Goal: Information Seeking & Learning: Learn about a topic

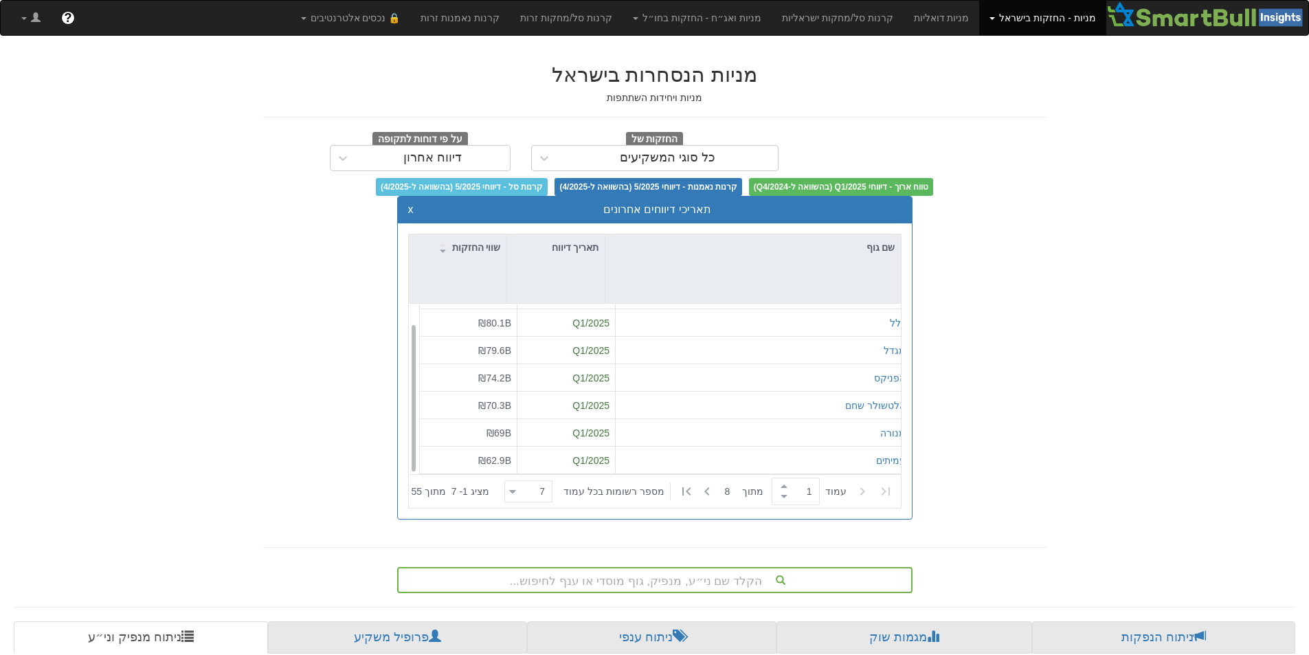
scroll to position [22, 0]
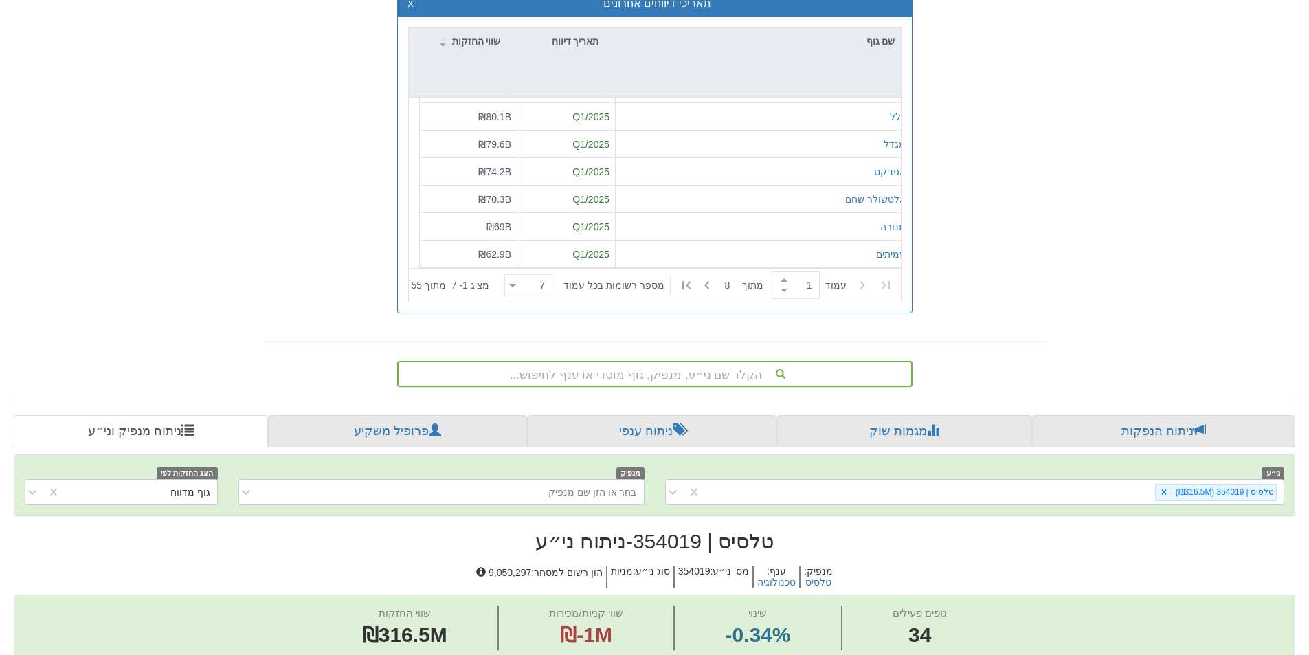
click at [681, 374] on div "הקלד שם ני״ע, מנפיק, גוף מוסדי או ענף לחיפוש..." at bounding box center [654, 374] width 515 height 26
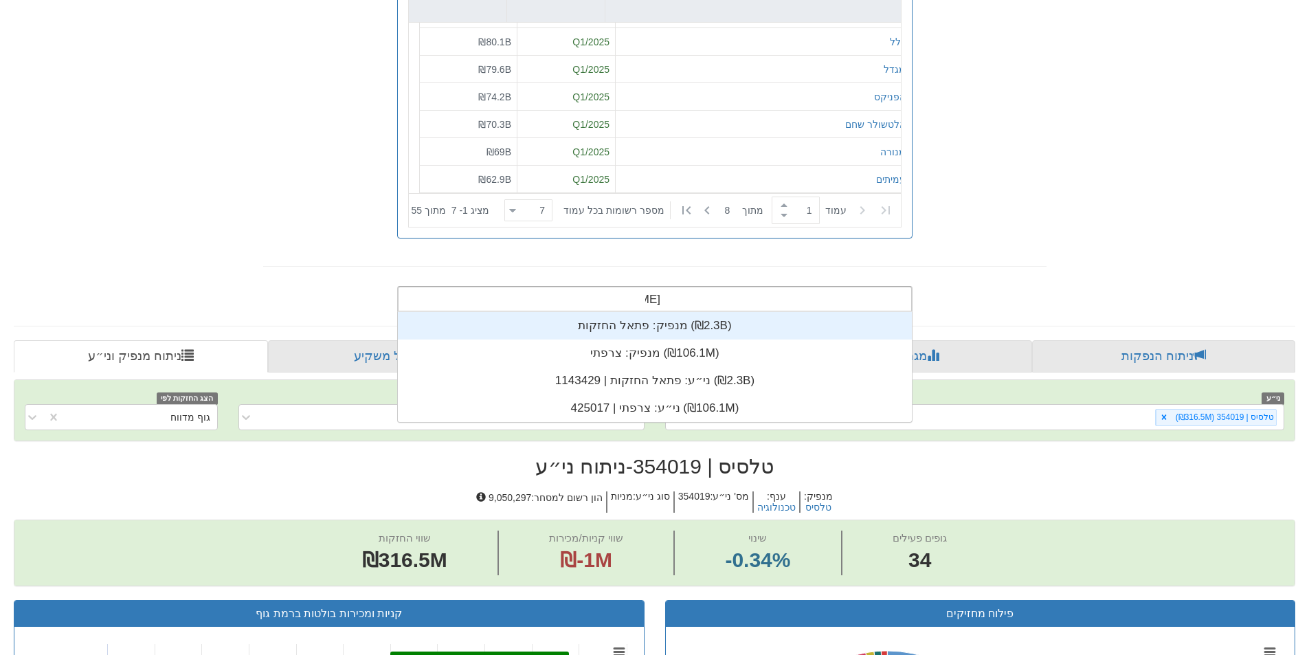
scroll to position [110, 0]
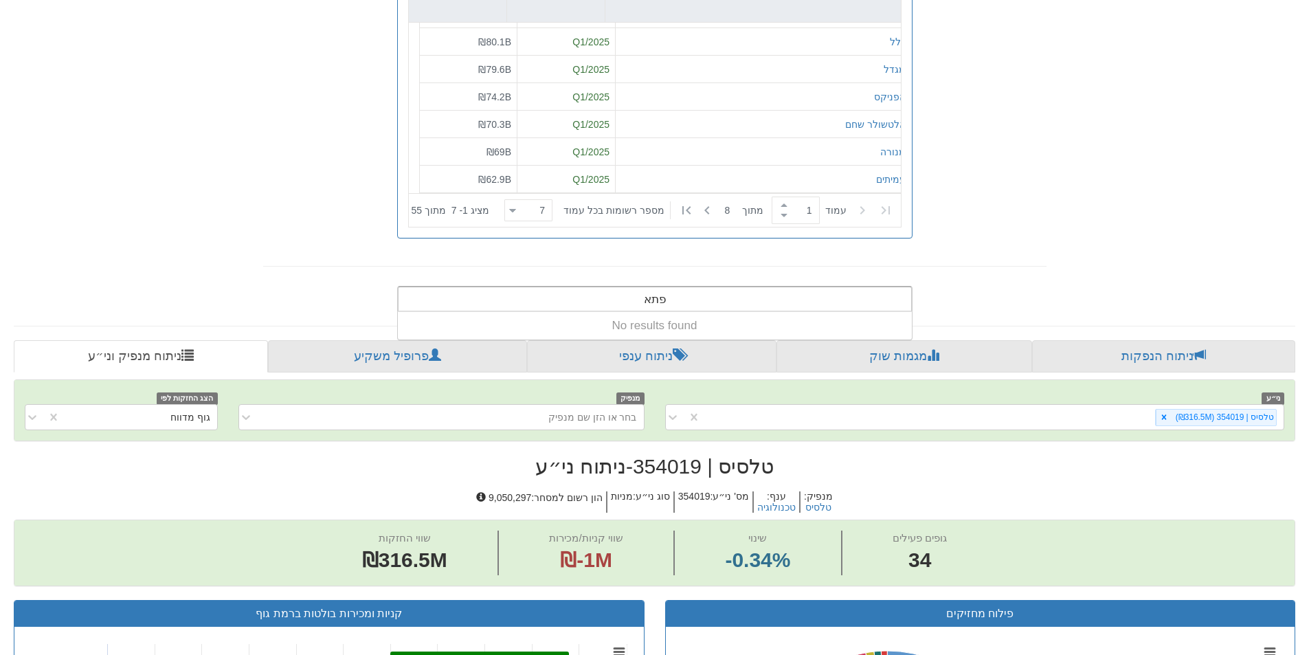
type input "פתאל"
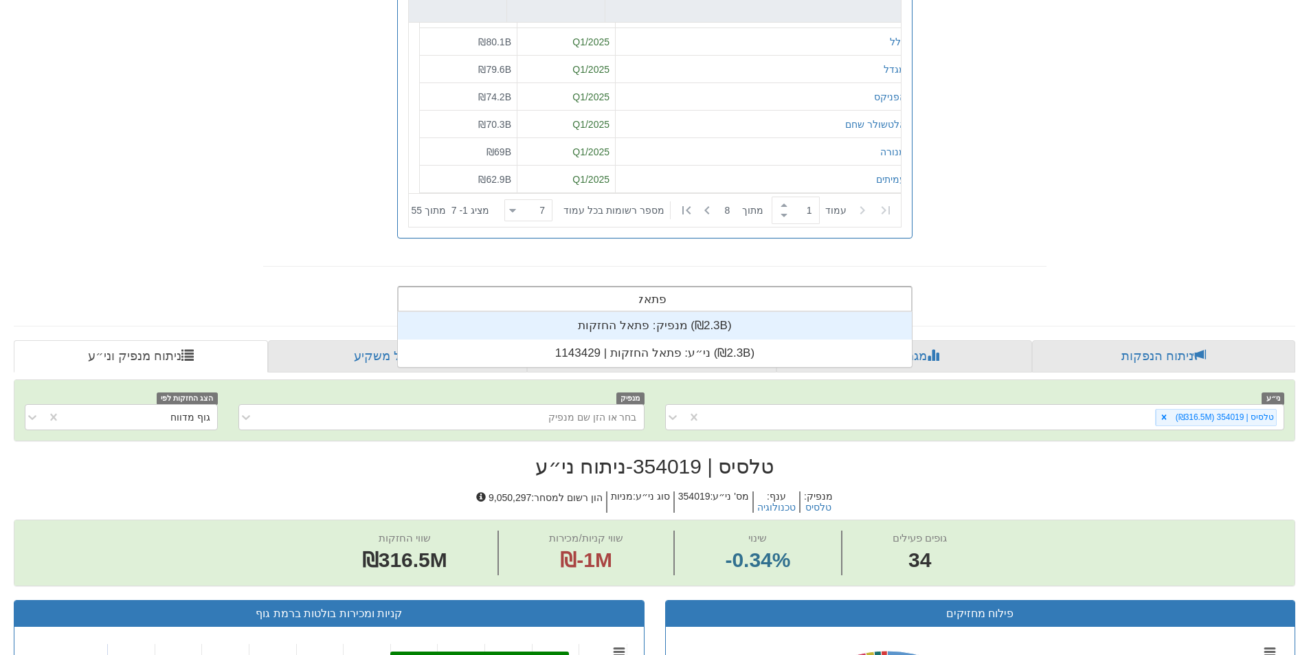
scroll to position [55, 0]
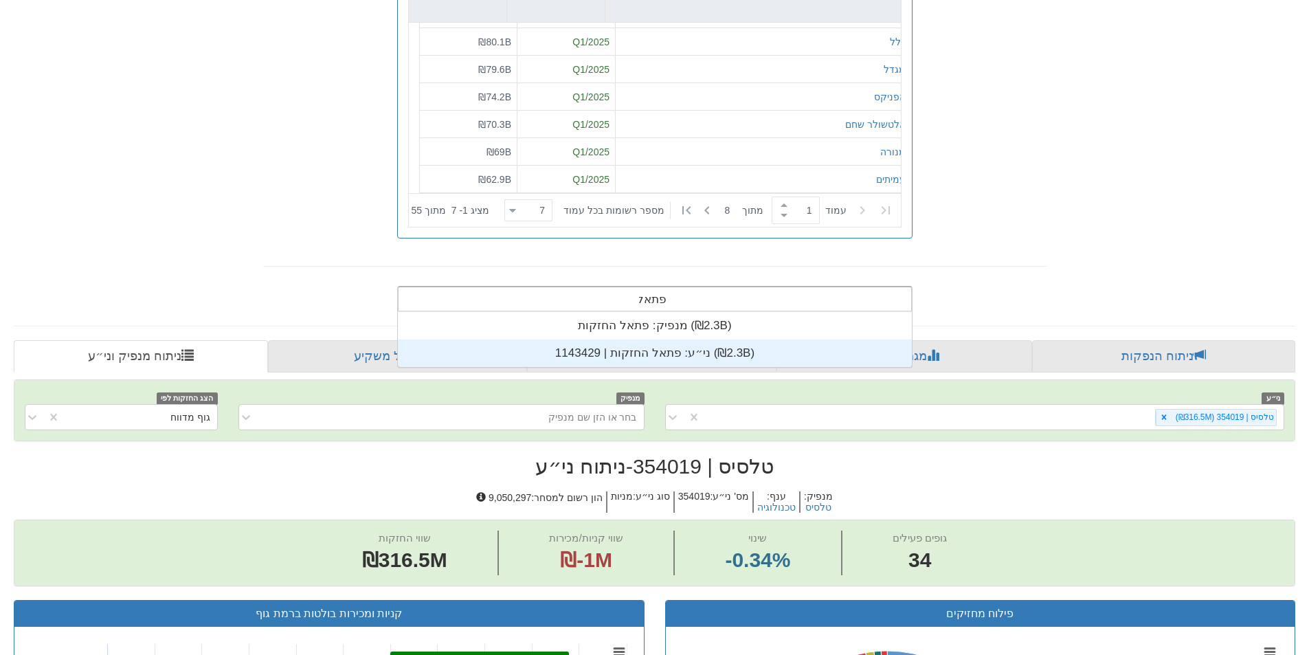
click at [659, 348] on div "ני״ע: ‏פתאל החזקות | 1143429 ‎(₪2.3B)‎" at bounding box center [655, 352] width 514 height 27
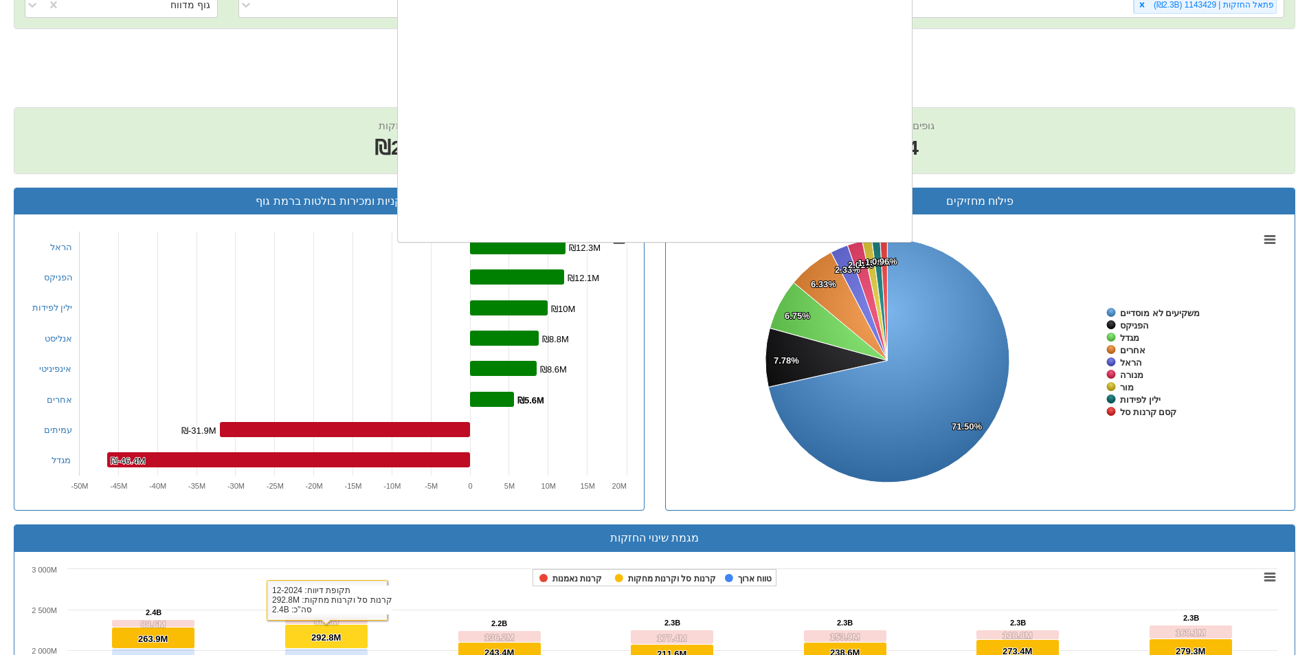
scroll to position [342, 0]
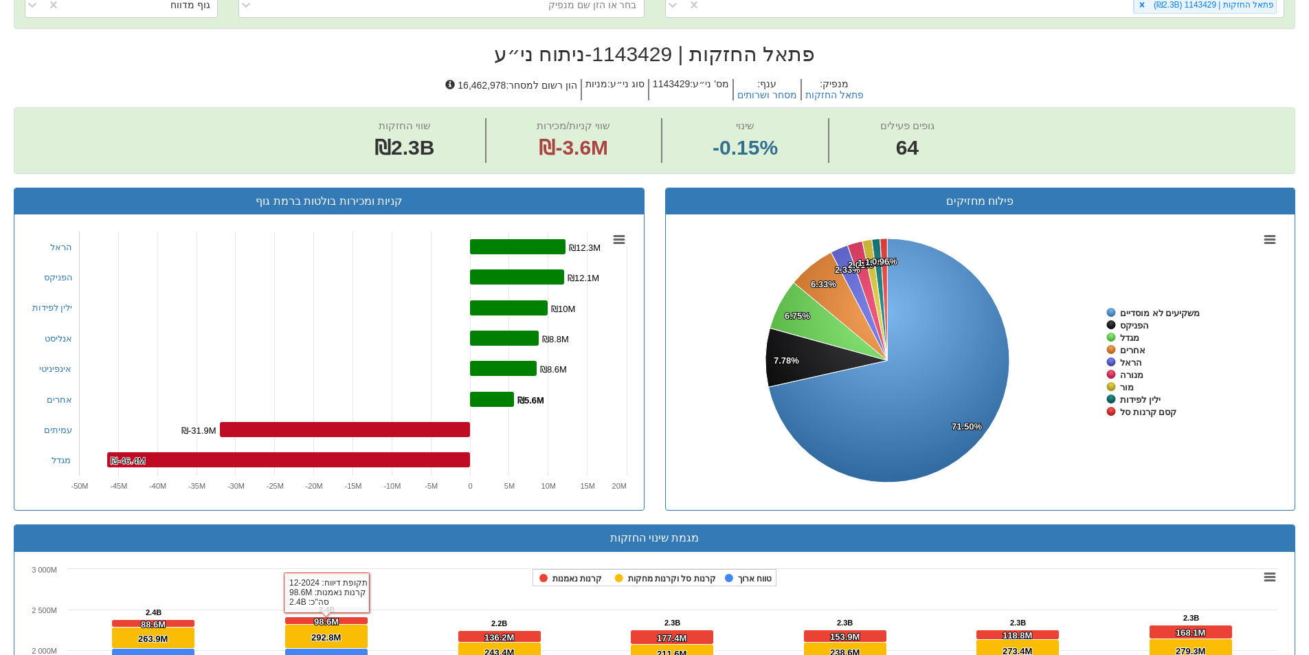
click at [679, 396] on rect at bounding box center [980, 362] width 608 height 275
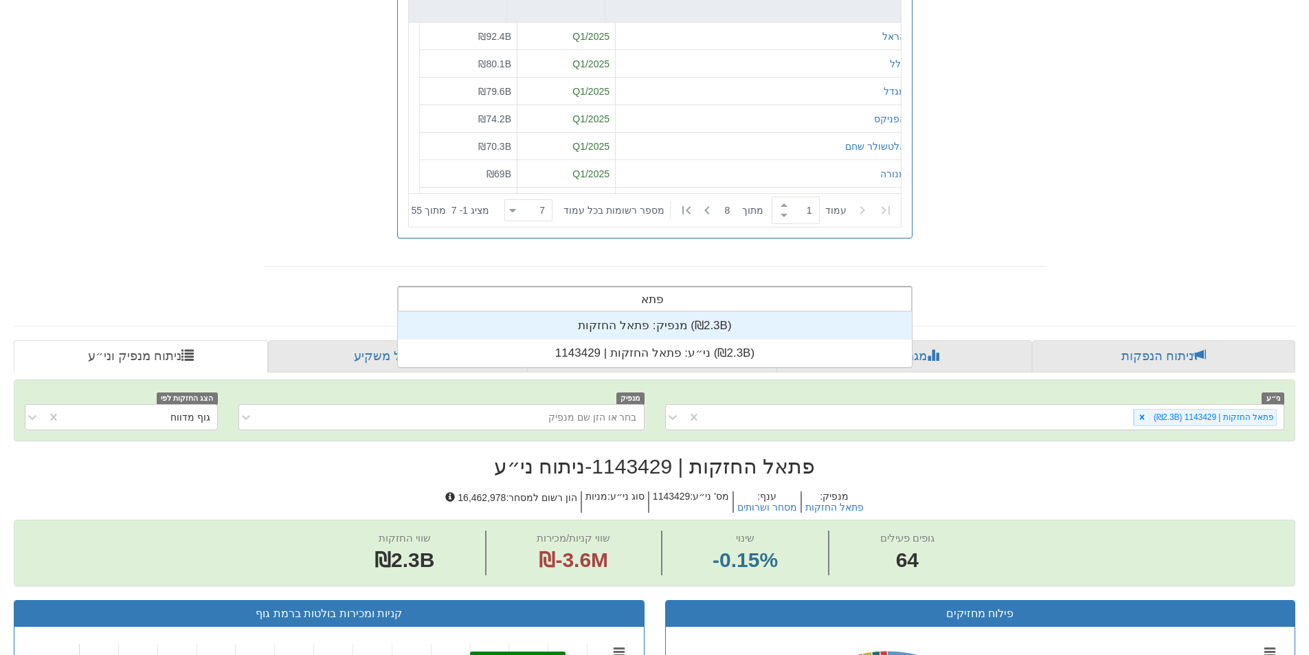
scroll to position [55, 0]
type input "פתאל"
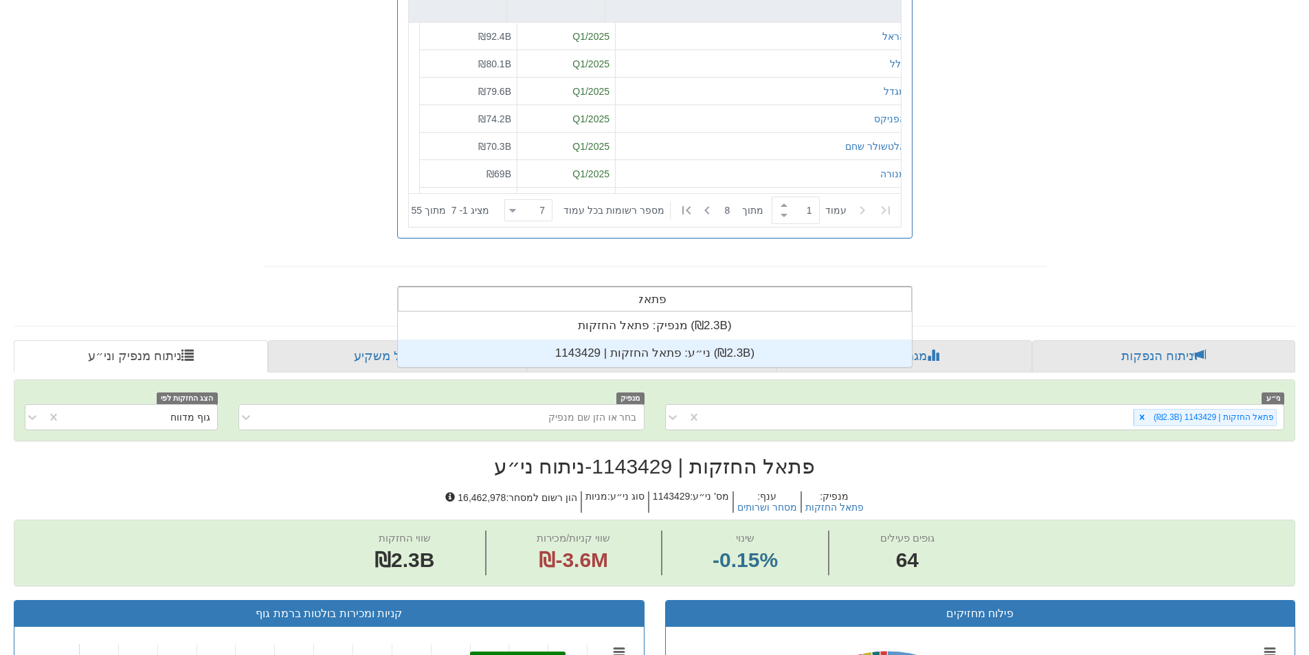
click at [653, 347] on div "ני״ע: ‏פתאל החזקות | 1143429 ‎(₪2.3B)‎" at bounding box center [655, 352] width 514 height 27
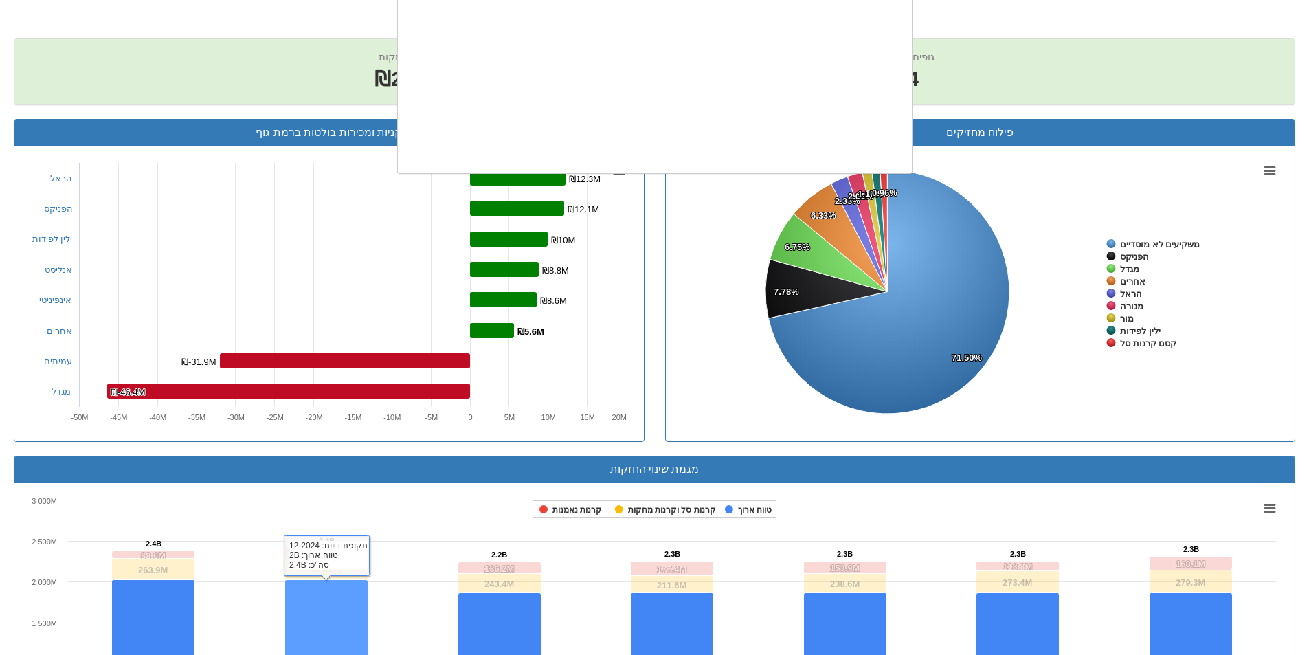
scroll to position [342, 0]
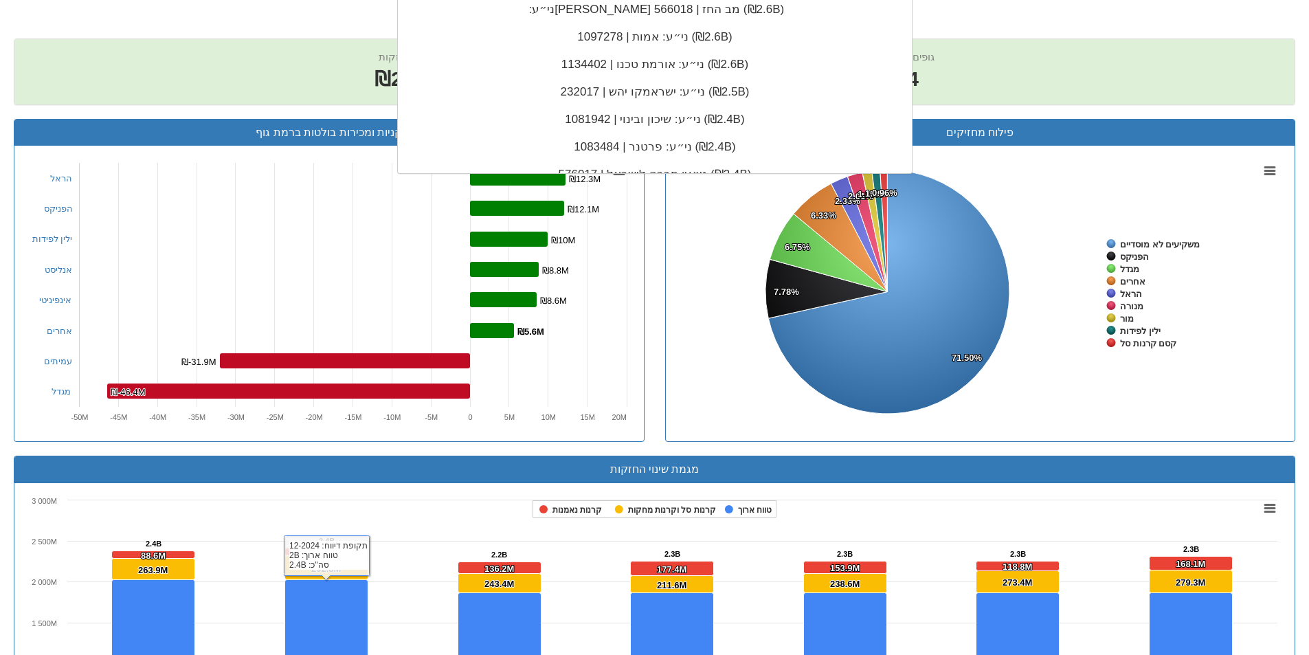
click at [617, 323] on rect at bounding box center [329, 293] width 608 height 275
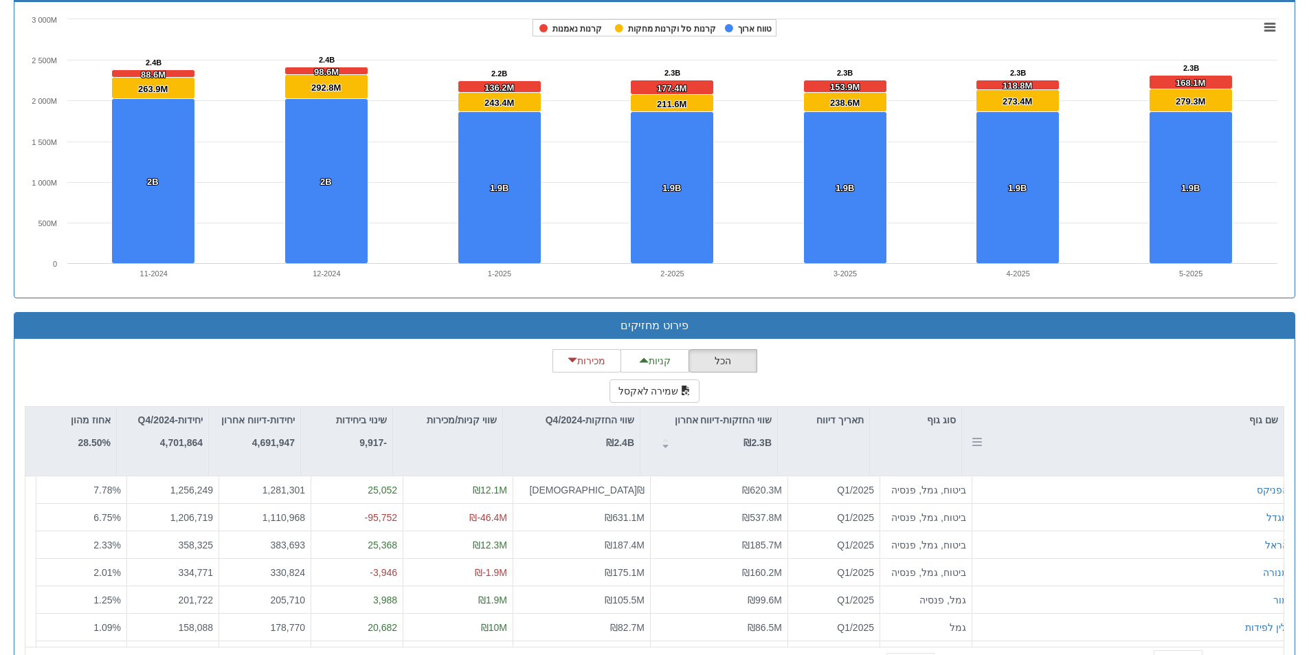
scroll to position [1297, 0]
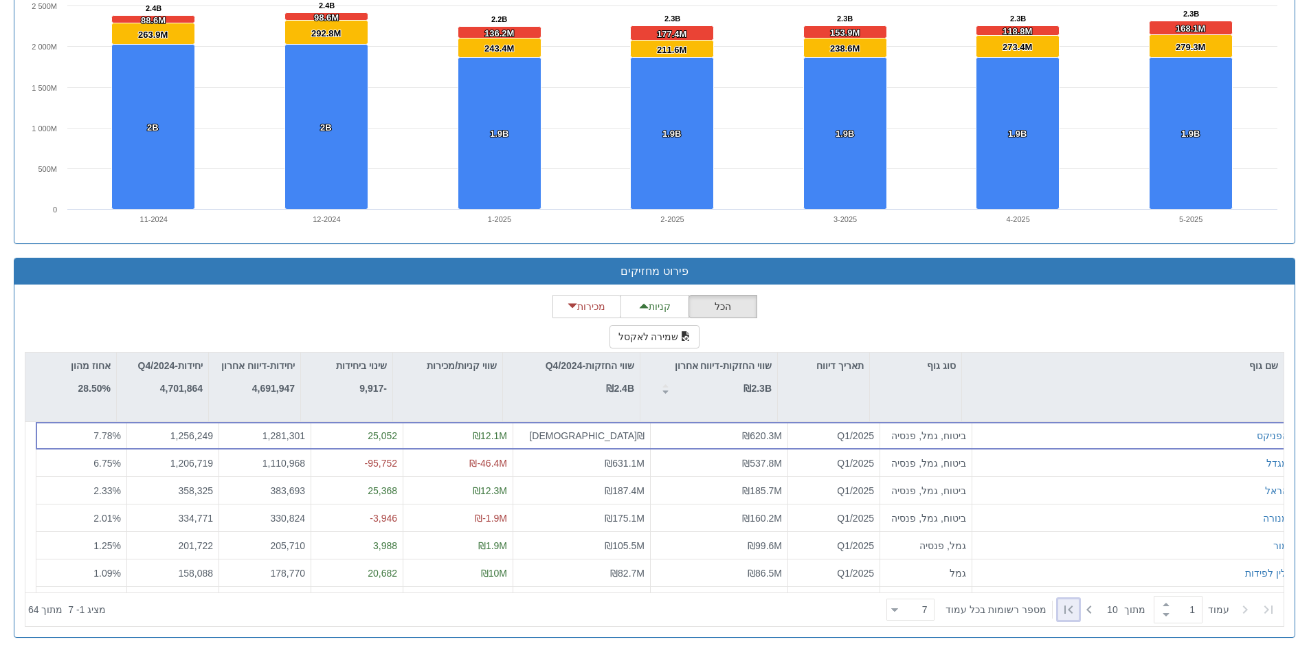
click at [1062, 613] on icon at bounding box center [1068, 609] width 16 height 16
type input "10"
